Goal: Transaction & Acquisition: Purchase product/service

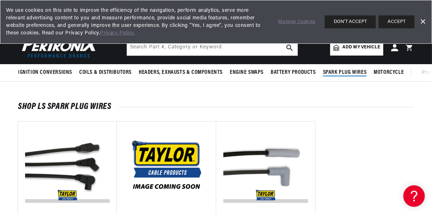
click at [342, 75] on span "Spark Plug Wires" at bounding box center [345, 73] width 44 height 8
click at [352, 75] on span "Spark Plug Wires" at bounding box center [345, 73] width 44 height 8
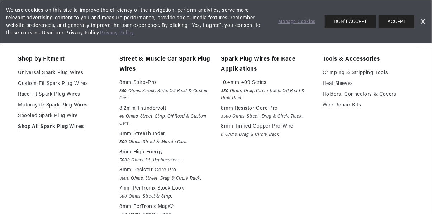
scroll to position [0, 217]
click at [131, 175] on em "3500 Ohms. Street, Drag & Circle Track." at bounding box center [166, 179] width 92 height 8
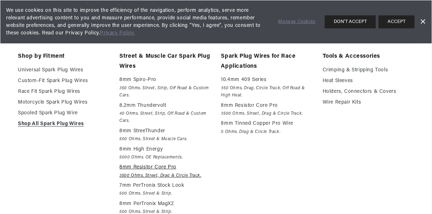
scroll to position [37, 0]
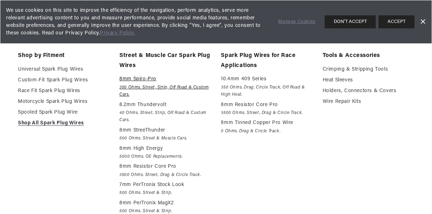
click at [129, 84] on em "350 Ohms. Street, Strip, Off Road & Custom Cars." at bounding box center [166, 91] width 92 height 15
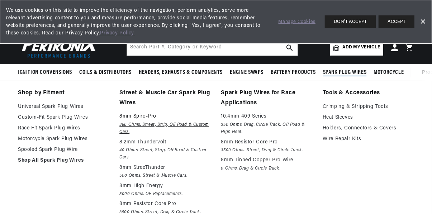
scroll to position [0, 0]
click at [260, 49] on input "text" at bounding box center [212, 48] width 171 height 16
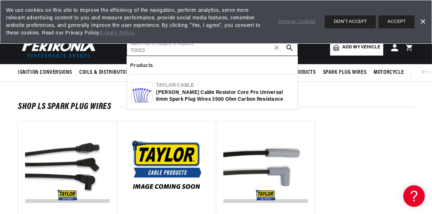
scroll to position [0, 217]
type input "70053"
click at [170, 97] on div "[PERSON_NAME] Cable Resistor Core Pro Universal 8mm Spark Plug Wires 3500 Ohm C…" at bounding box center [224, 96] width 137 height 14
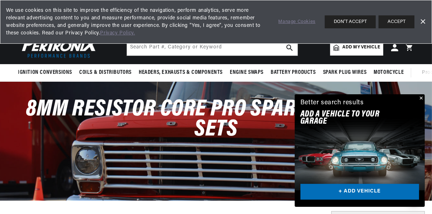
click at [424, 101] on button "Close" at bounding box center [421, 98] width 9 height 9
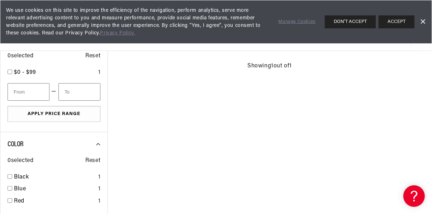
scroll to position [384, 0]
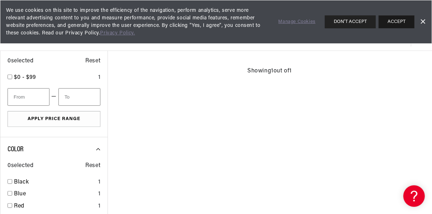
click at [402, 23] on button "ACCEPT" at bounding box center [397, 21] width 36 height 13
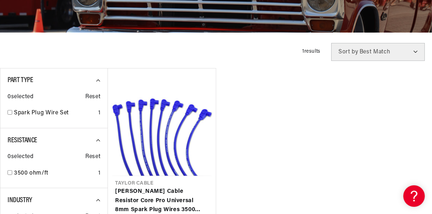
scroll to position [0, 0]
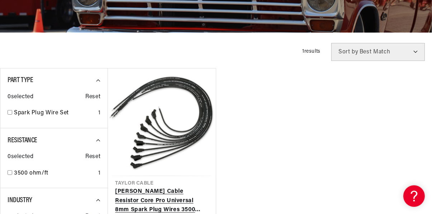
click at [138, 200] on link "[PERSON_NAME] Cable Resistor Core Pro Universal 8mm Spark Plug Wires 3500 Ohm C…" at bounding box center [161, 201] width 93 height 28
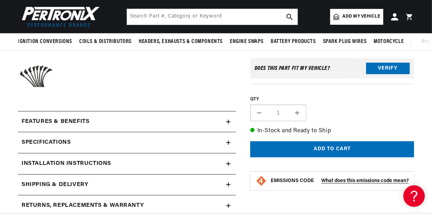
scroll to position [240, 0]
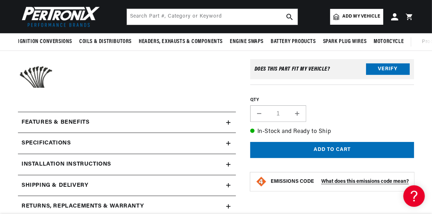
click at [37, 123] on h2 "Features & Benefits" at bounding box center [56, 122] width 68 height 9
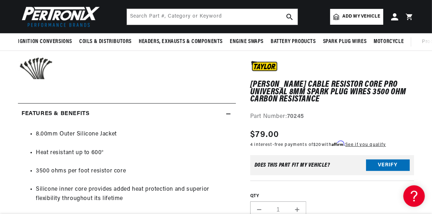
scroll to position [0, 0]
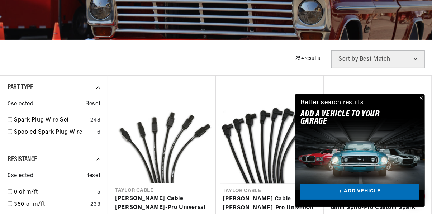
scroll to position [0, 217]
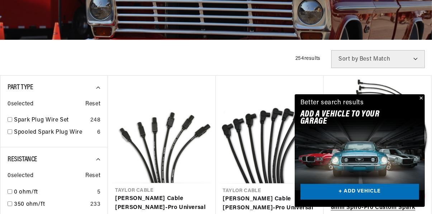
click at [425, 195] on link "Taylor Cable 74052 8mm Spiro-Pro Custom Spark Plug Wires 8 cyl black" at bounding box center [377, 209] width 93 height 28
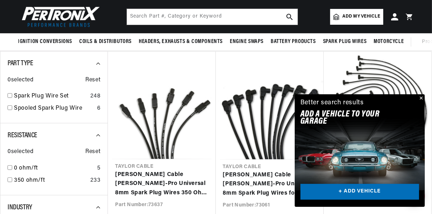
scroll to position [160, 0]
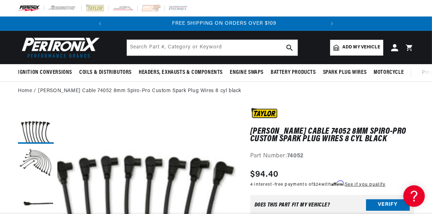
scroll to position [0, 217]
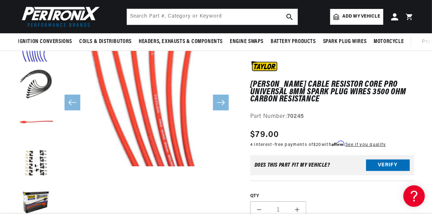
scroll to position [120, 0]
click at [29, 88] on button "Load image 3 in gallery view" at bounding box center [36, 85] width 36 height 36
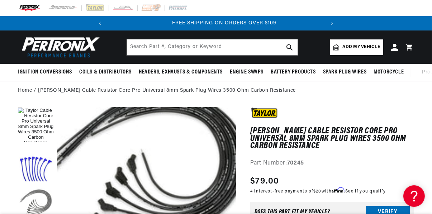
scroll to position [0, 217]
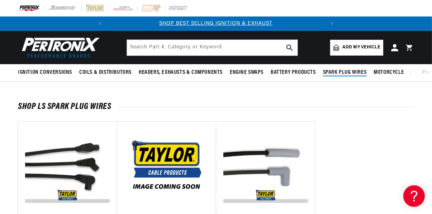
click at [354, 73] on span "Spark Plug Wires" at bounding box center [345, 73] width 44 height 8
click at [352, 74] on span "Spark Plug Wires" at bounding box center [345, 73] width 44 height 8
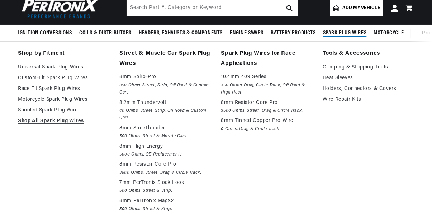
scroll to position [0, 0]
click at [135, 79] on p "8mm Spiro-Pro" at bounding box center [166, 77] width 92 height 9
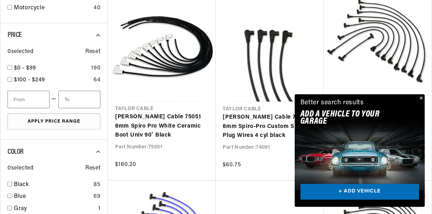
scroll to position [411, 0]
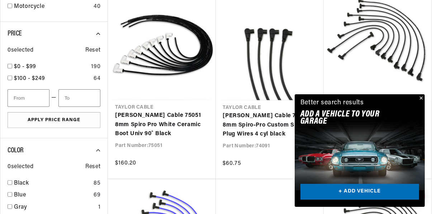
click at [425, 103] on button "Close" at bounding box center [421, 98] width 9 height 9
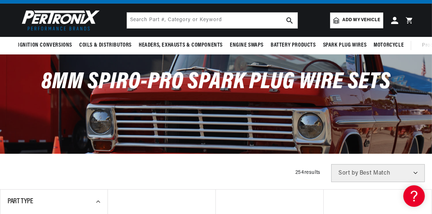
scroll to position [0, 0]
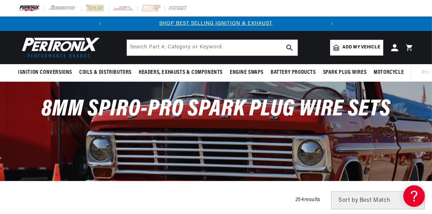
click at [304, 0] on div at bounding box center [216, 8] width 432 height 17
click at [255, 49] on input "text" at bounding box center [212, 48] width 171 height 16
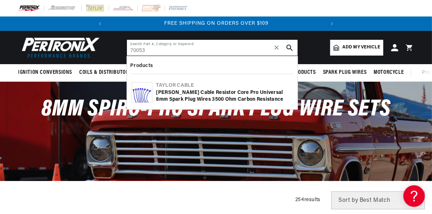
type input "70053"
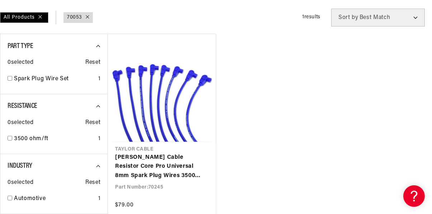
scroll to position [0, 217]
click at [59, 146] on div "3500 ohm/ft 1" at bounding box center [54, 141] width 93 height 12
click at [17, 139] on link "3500 ohm/ft" at bounding box center [54, 139] width 81 height 9
checkbox input "false"
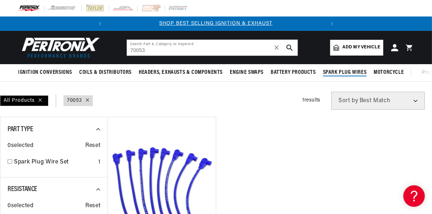
click at [350, 76] on span "Spark Plug Wires" at bounding box center [345, 73] width 44 height 8
click at [347, 76] on span "Spark Plug Wires" at bounding box center [345, 73] width 44 height 8
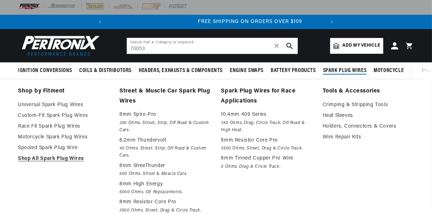
scroll to position [0, 217]
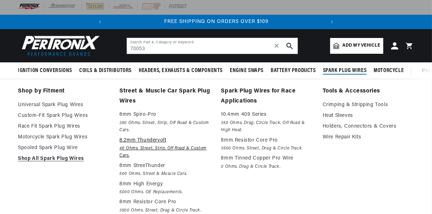
click at [135, 144] on p "8.2mm Thundervolt" at bounding box center [166, 140] width 92 height 9
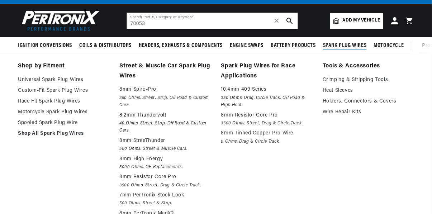
scroll to position [32, 0]
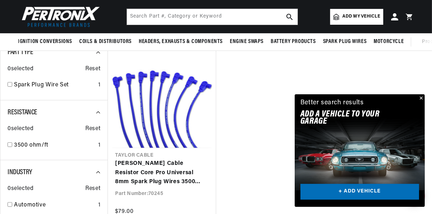
scroll to position [0, 217]
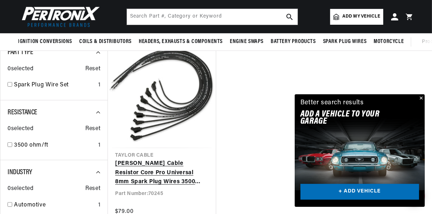
click at [153, 159] on link "[PERSON_NAME] Cable Resistor Core Pro Universal 8mm Spark Plug Wires 3500 Ohm C…" at bounding box center [161, 173] width 93 height 28
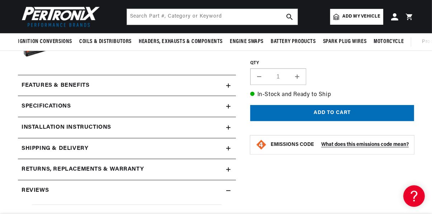
scroll to position [271, 0]
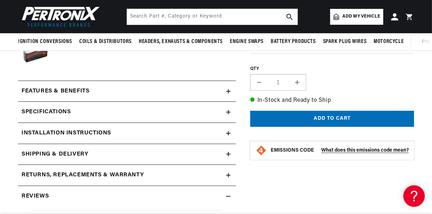
click at [34, 88] on h2 "Features & Benefits" at bounding box center [56, 91] width 68 height 9
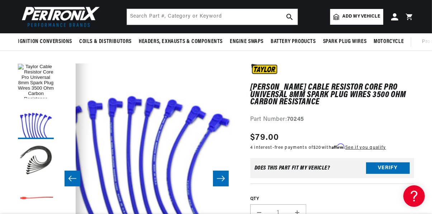
scroll to position [0, 217]
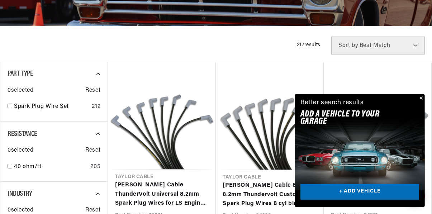
click at [424, 103] on button "Close" at bounding box center [421, 98] width 9 height 9
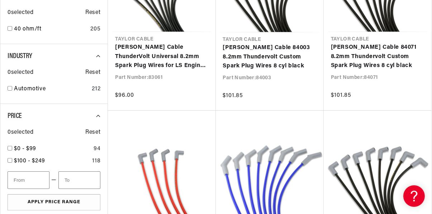
scroll to position [313, 0]
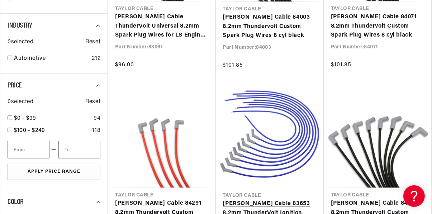
scroll to position [0, 0]
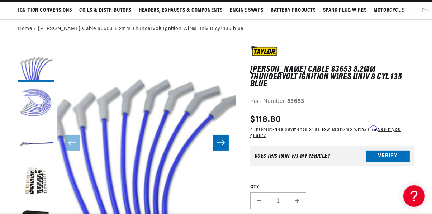
scroll to position [62, 0]
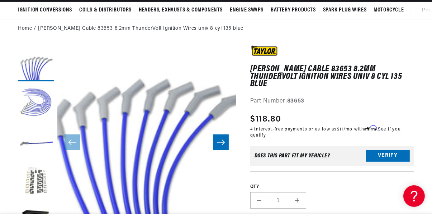
click at [35, 186] on button "Load image 4 in gallery view" at bounding box center [36, 182] width 36 height 36
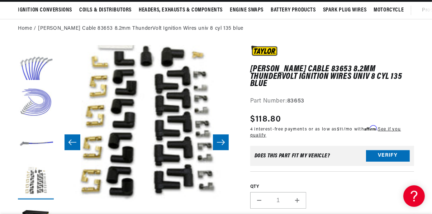
scroll to position [0, 0]
